Goal: Information Seeking & Learning: Learn about a topic

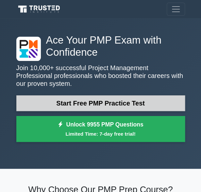
click at [98, 106] on link "Start Free PMP Practice Test" at bounding box center [100, 103] width 169 height 16
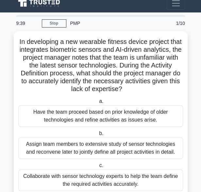
scroll to position [5, 0]
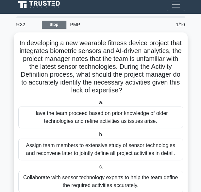
click at [60, 22] on link "Stop" at bounding box center [54, 25] width 25 height 8
